Goal: Task Accomplishment & Management: Manage account settings

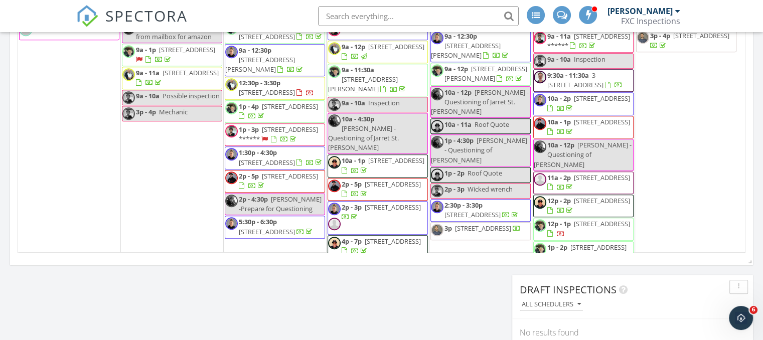
scroll to position [708, 0]
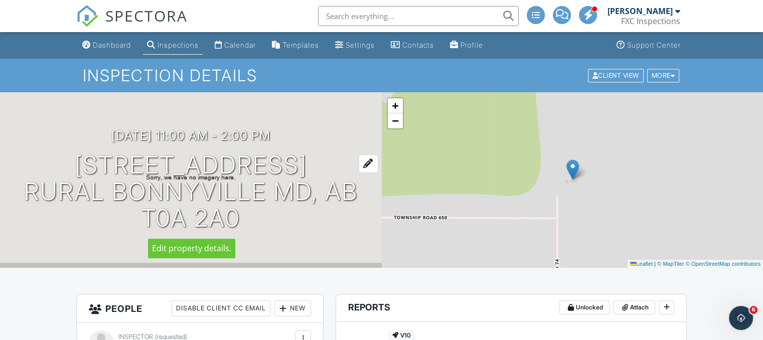
drag, startPoint x: 239, startPoint y: 225, endPoint x: 50, endPoint y: 165, distance: 198.2
click at [50, 165] on h1 "[STREET_ADDRESS] Rural Bonnyville MD, AB T0A 2A0" at bounding box center [190, 191] width 349 height 79
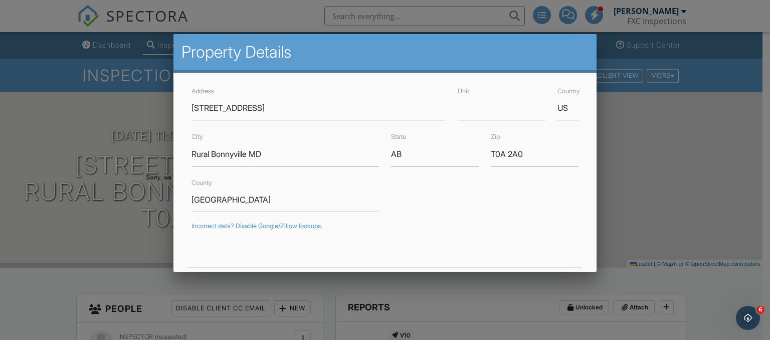
click at [9, 143] on div at bounding box center [385, 162] width 770 height 425
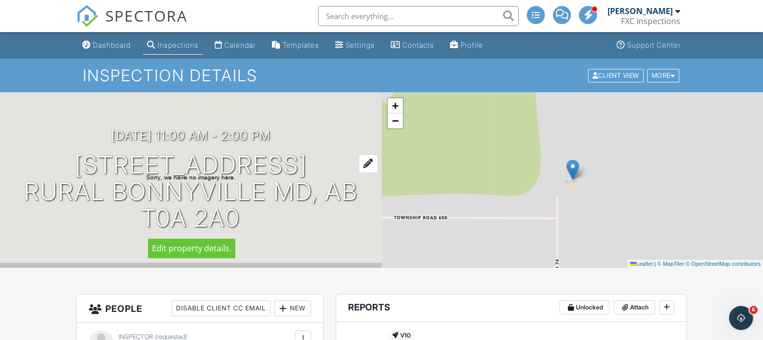
drag, startPoint x: 52, startPoint y: 163, endPoint x: 233, endPoint y: 211, distance: 187.2
click at [233, 211] on h1 "[STREET_ADDRESS] Rural Bonnyville MD, AB T0A 2A0" at bounding box center [190, 191] width 349 height 79
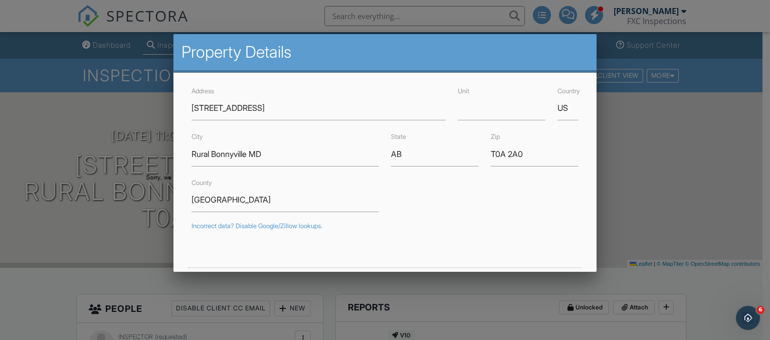
click at [140, 104] on div at bounding box center [385, 162] width 770 height 425
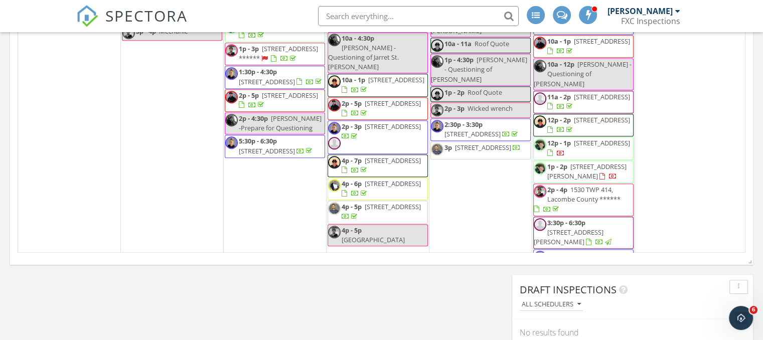
scroll to position [903, 0]
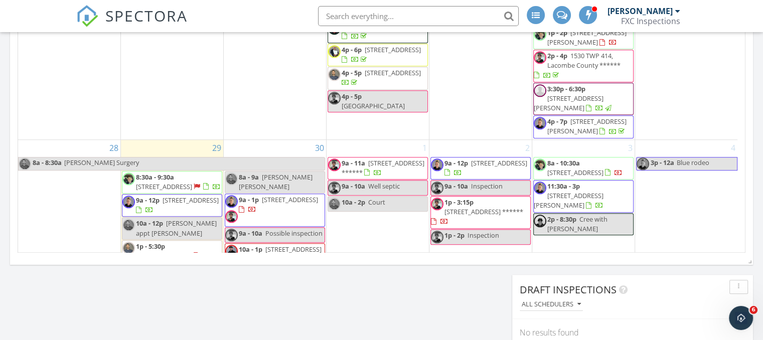
drag, startPoint x: 686, startPoint y: 199, endPoint x: 600, endPoint y: 189, distance: 87.3
click at [600, 112] on span "63210 Range Rd 455 , La Corey T0A 2E0" at bounding box center [569, 103] width 70 height 19
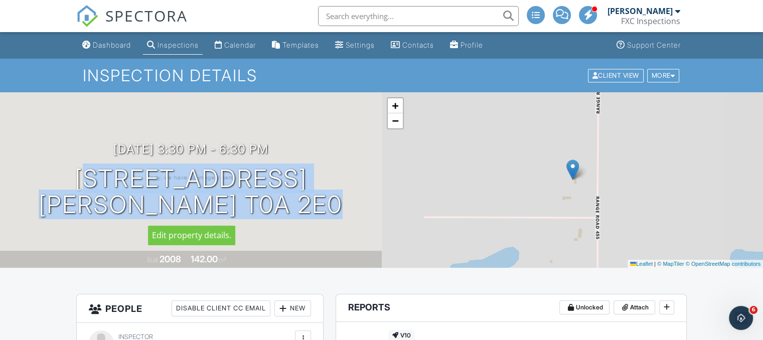
drag, startPoint x: 69, startPoint y: 175, endPoint x: 327, endPoint y: 212, distance: 260.9
click at [327, 212] on div "09/26/2025 3:30 pm - 6:30 pm 63210 Range Rd 455 La Corey, AB T0A 2E0" at bounding box center [191, 180] width 382 height 76
copy h1 "63210 Range Rd 455 La Corey, AB T0A 2E0"
